Goal: Check status: Check status

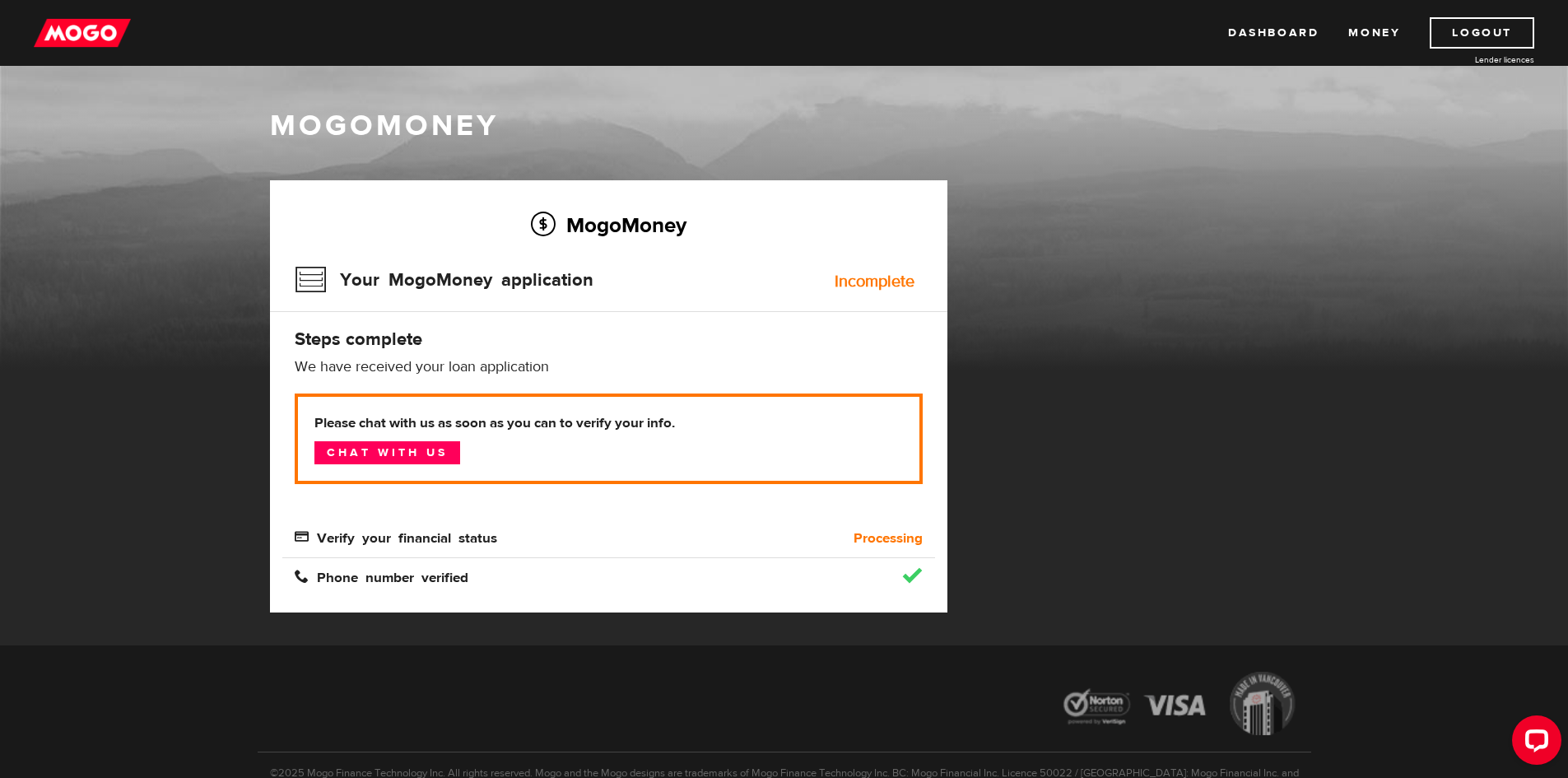
click at [430, 536] on span "Verify your financial status" at bounding box center [396, 536] width 203 height 14
click at [320, 537] on span "Verify your financial status" at bounding box center [396, 536] width 203 height 14
click at [472, 543] on span "Verify your financial status" at bounding box center [396, 536] width 203 height 14
click at [1360, 38] on link "Money" at bounding box center [1375, 32] width 52 height 32
click at [299, 289] on h3 "Your MogoMoney application" at bounding box center [444, 279] width 298 height 42
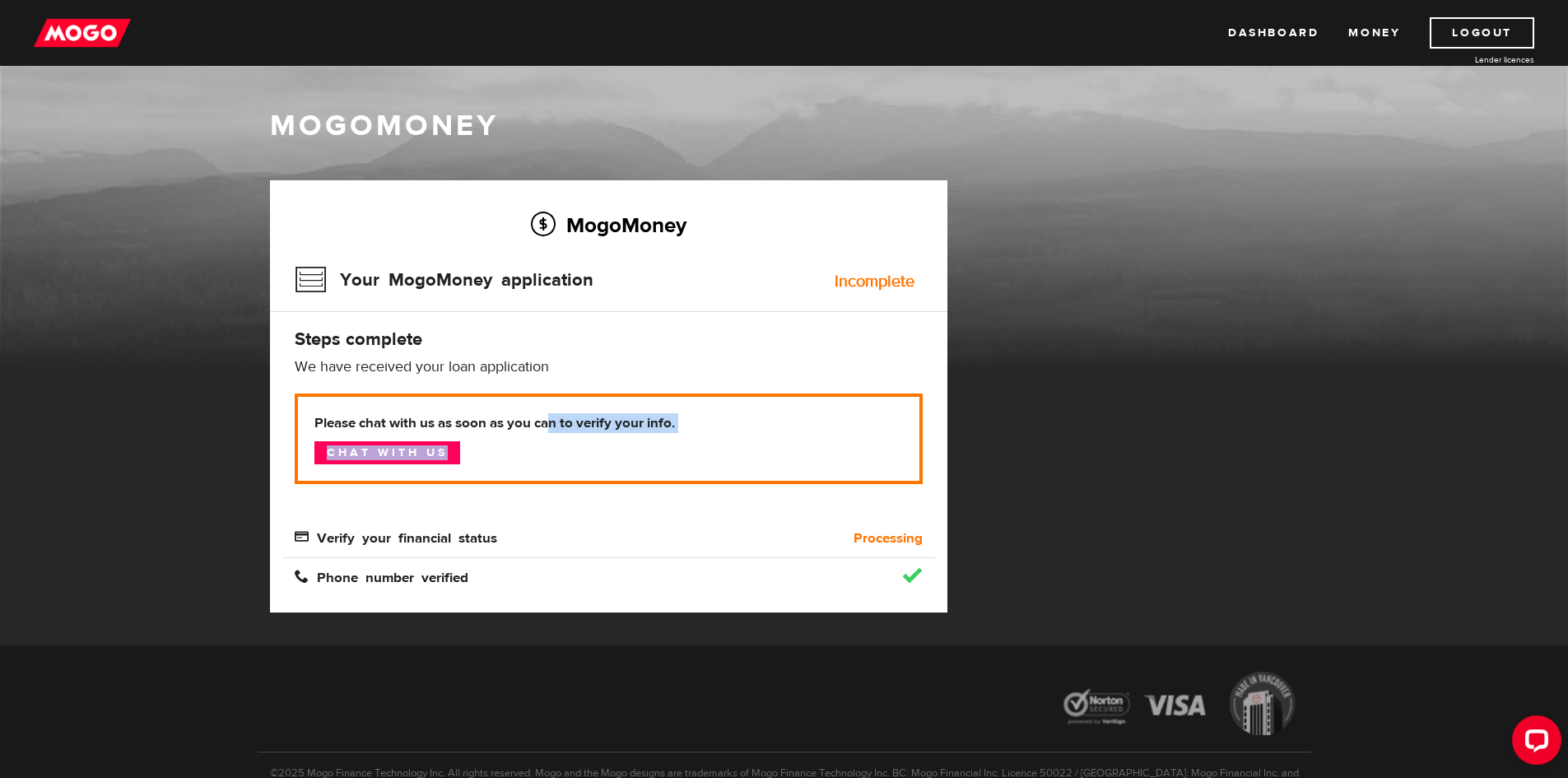
click at [551, 436] on p "Please chat with us as soon as you can to verify your info. Chat with us" at bounding box center [609, 438] width 628 height 90
click at [306, 539] on span "Verify your financial status" at bounding box center [396, 536] width 203 height 14
click at [394, 444] on link "Chat with us" at bounding box center [388, 453] width 146 height 23
click at [1275, 25] on link "Dashboard" at bounding box center [1273, 32] width 90 height 32
click at [312, 285] on h3 "Your MogoMoney application" at bounding box center [444, 279] width 298 height 42
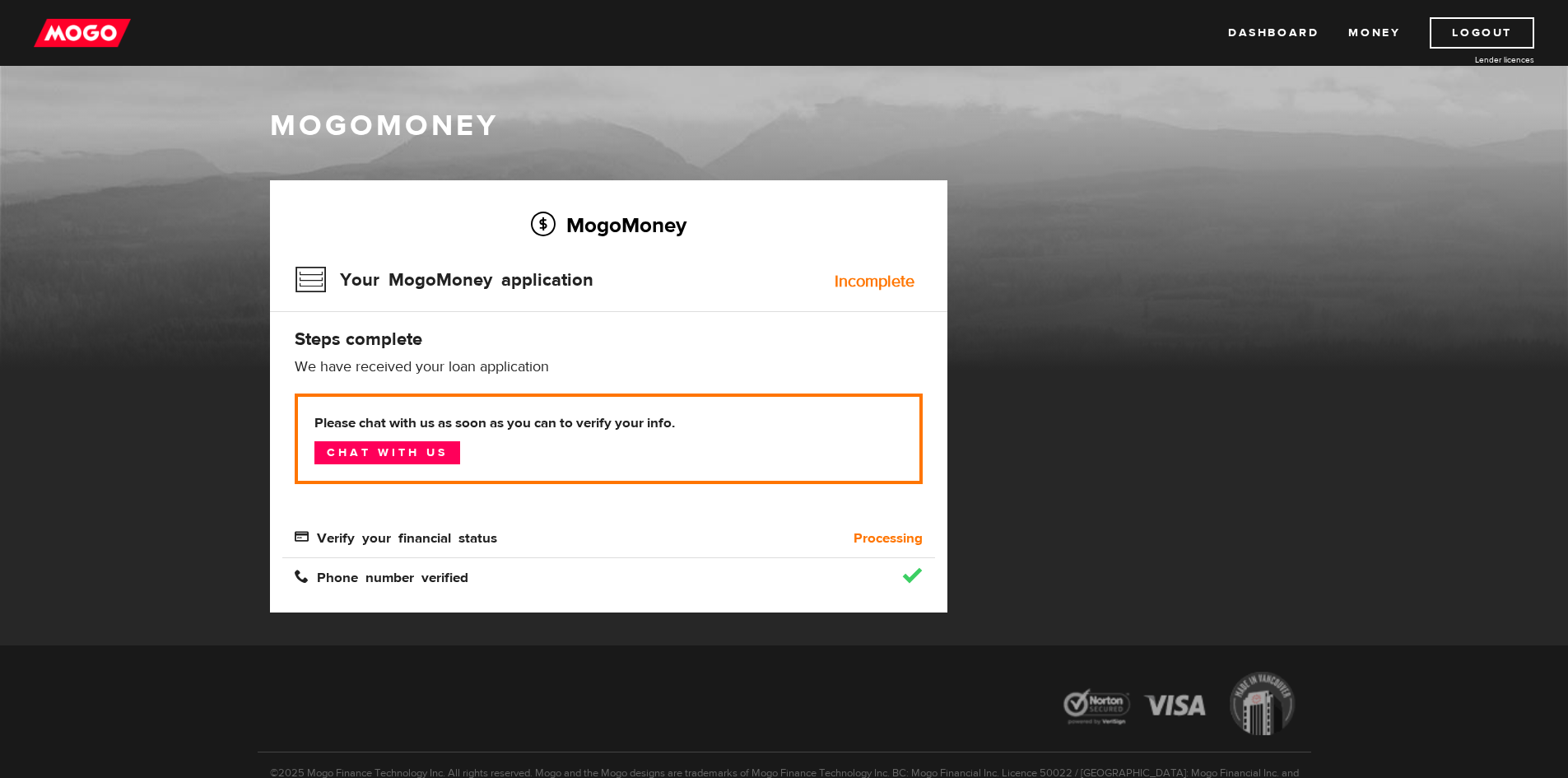
click at [71, 34] on img at bounding box center [82, 32] width 97 height 32
